Goal: Information Seeking & Learning: Learn about a topic

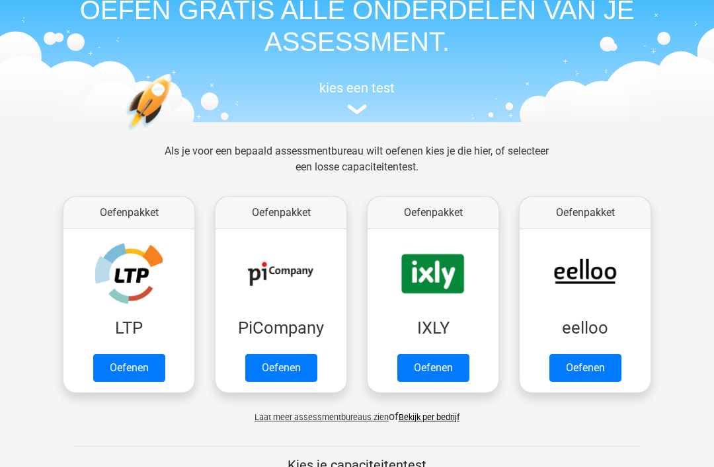
scroll to position [69, 0]
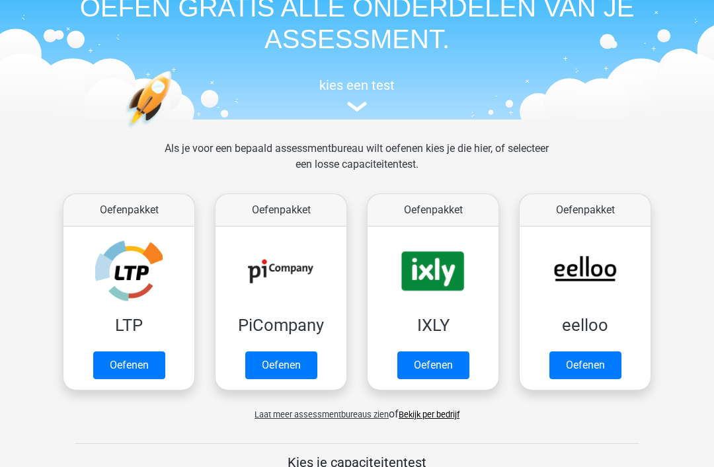
click at [147, 363] on link "Oefenen" at bounding box center [129, 366] width 72 height 28
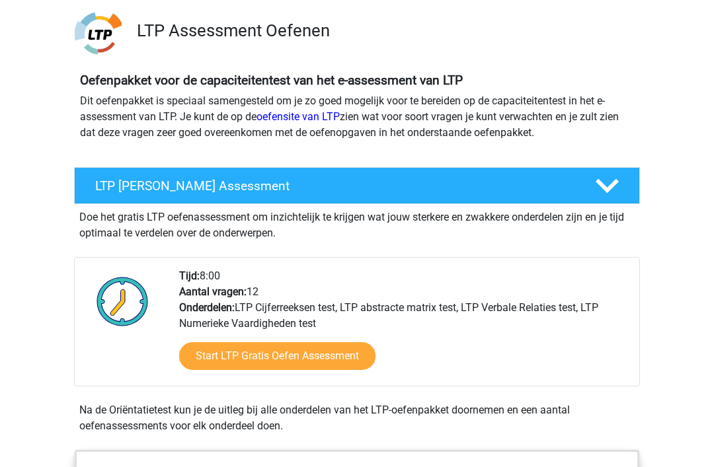
scroll to position [89, 0]
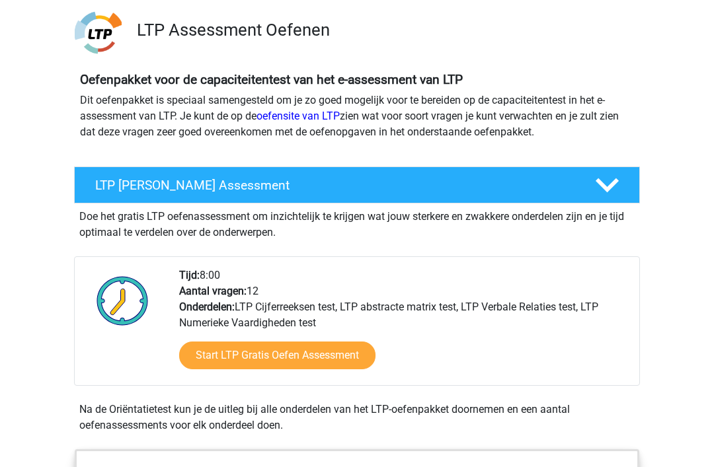
click at [344, 360] on link "Start LTP Gratis Oefen Assessment" at bounding box center [277, 356] width 196 height 28
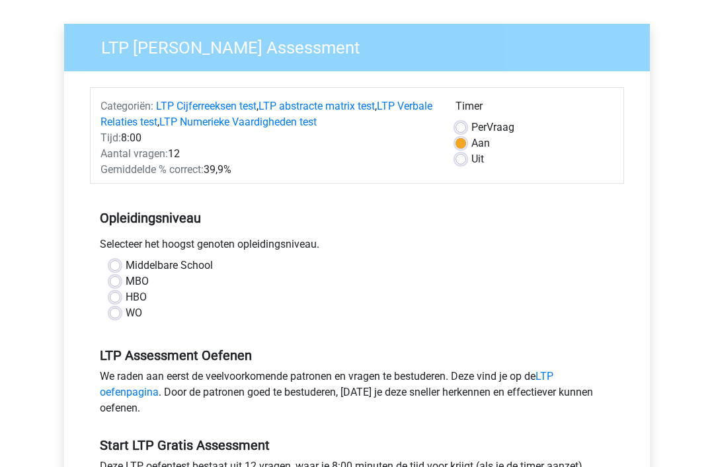
scroll to position [88, 0]
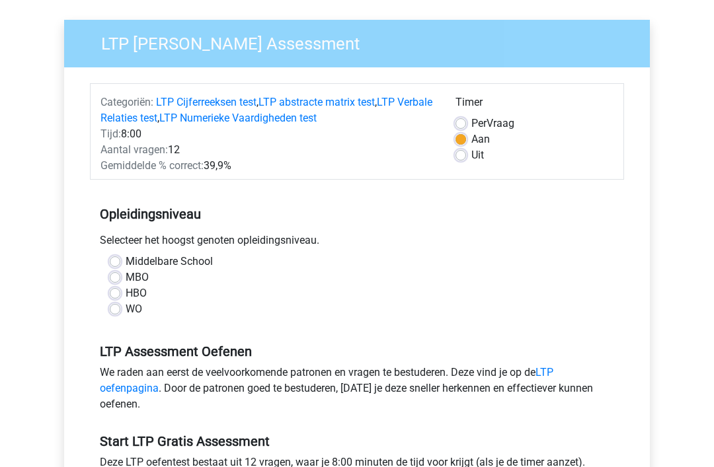
click at [126, 283] on label "MBO" at bounding box center [137, 278] width 23 height 16
click at [118, 283] on input "MBO" at bounding box center [115, 276] width 11 height 13
radio input "true"
click at [126, 292] on label "HBO" at bounding box center [136, 294] width 21 height 16
click at [118, 292] on input "HBO" at bounding box center [115, 292] width 11 height 13
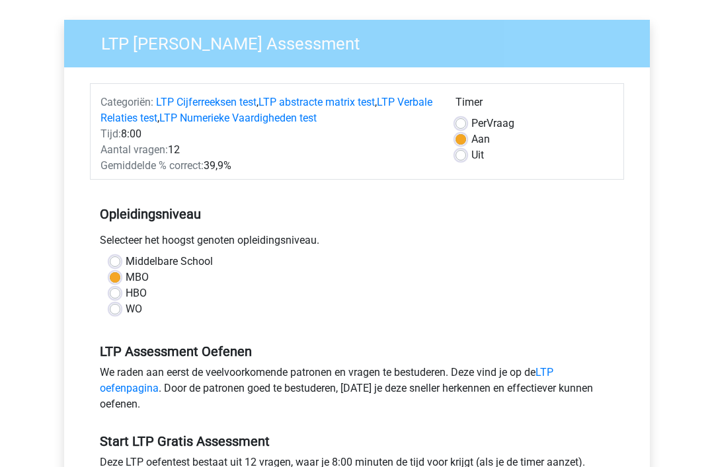
radio input "true"
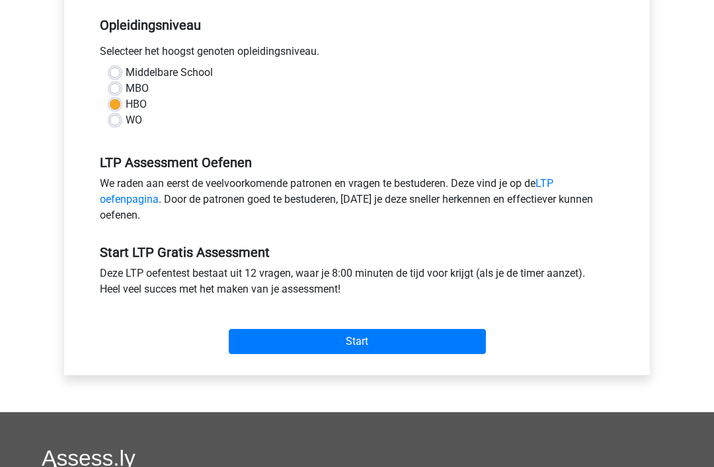
scroll to position [282, 0]
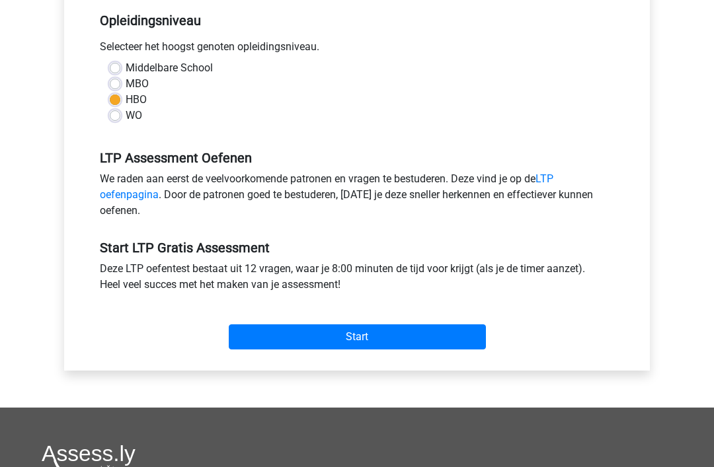
click at [471, 340] on input "Start" at bounding box center [357, 336] width 257 height 25
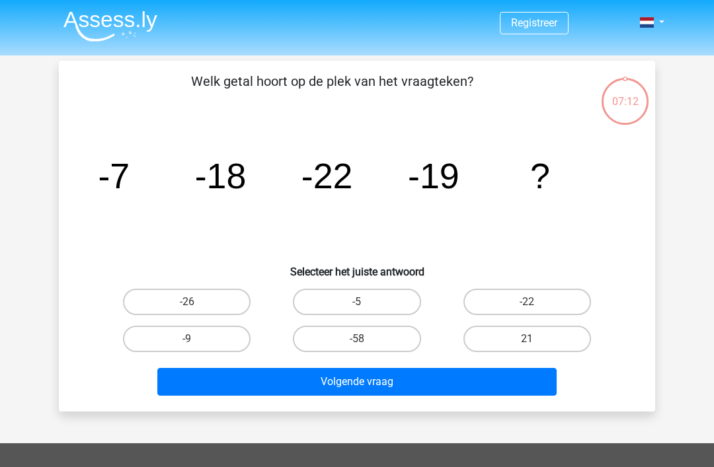
click at [469, 380] on button "Volgende vraag" at bounding box center [357, 382] width 400 height 28
click at [586, 205] on icon "image/svg+xml -7 -18 -22 -19 ?" at bounding box center [357, 188] width 533 height 133
click at [201, 314] on label "-26" at bounding box center [187, 302] width 128 height 26
click at [196, 311] on input "-26" at bounding box center [191, 306] width 9 height 9
radio input "true"
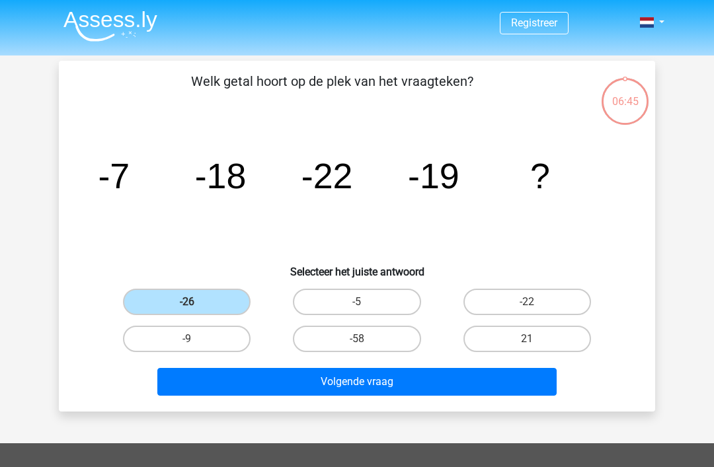
click at [354, 395] on button "Volgende vraag" at bounding box center [357, 382] width 400 height 28
click at [482, 385] on button "Volgende vraag" at bounding box center [357, 382] width 400 height 28
click at [504, 374] on button "Volgende vraag" at bounding box center [357, 382] width 400 height 28
click at [541, 180] on tspan "?" at bounding box center [540, 176] width 20 height 40
click at [261, 384] on button "Volgende vraag" at bounding box center [357, 382] width 400 height 28
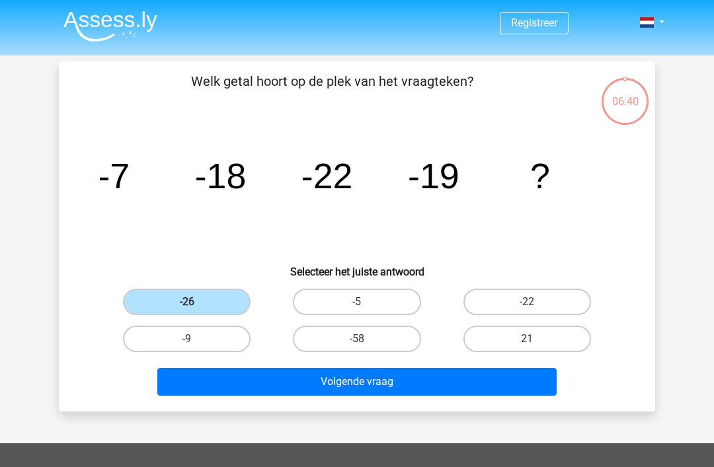
click at [335, 345] on label "-58" at bounding box center [357, 339] width 128 height 26
click at [357, 345] on input "-58" at bounding box center [361, 343] width 9 height 9
radio input "true"
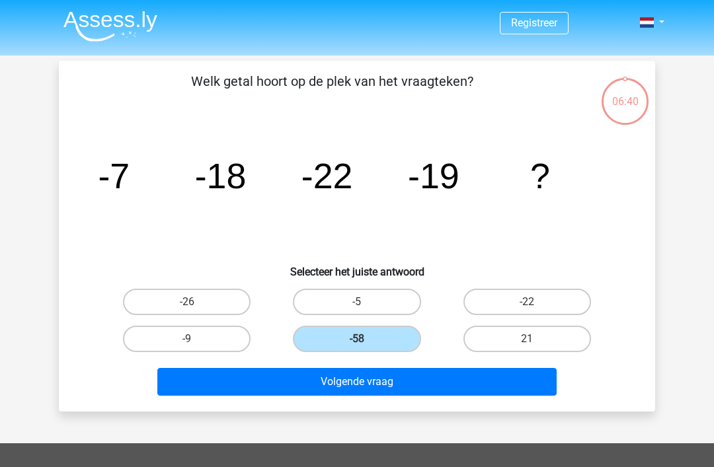
click at [373, 338] on label "-58" at bounding box center [357, 339] width 128 height 26
click at [365, 339] on input "-58" at bounding box center [361, 343] width 9 height 9
click at [353, 382] on button "Volgende vraag" at bounding box center [357, 382] width 400 height 28
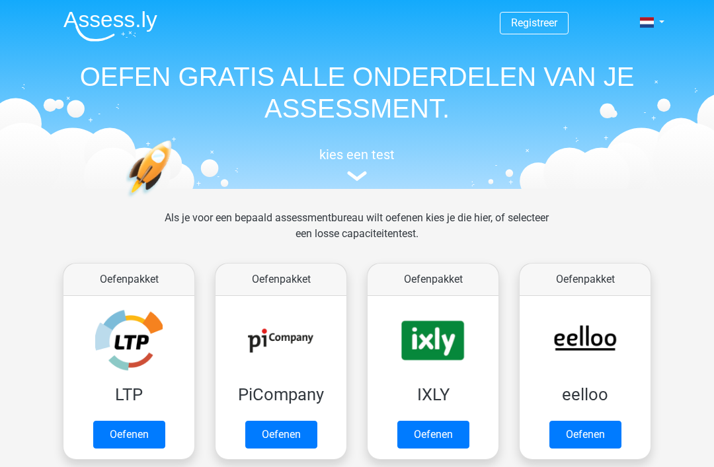
scroll to position [112, 0]
